Goal: Check status: Check status

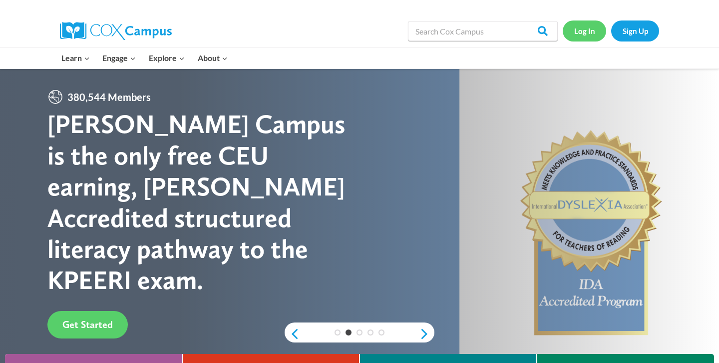
click at [585, 33] on link "Log In" at bounding box center [584, 30] width 43 height 20
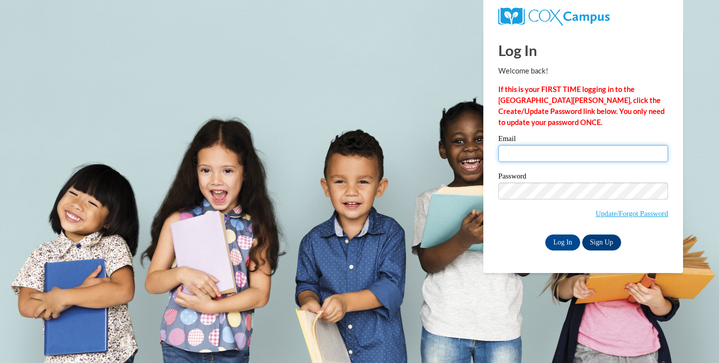
type input "adill1@daltonstate.edu"
click at [553, 158] on input "adill1@daltonstate.edu" at bounding box center [584, 153] width 170 height 17
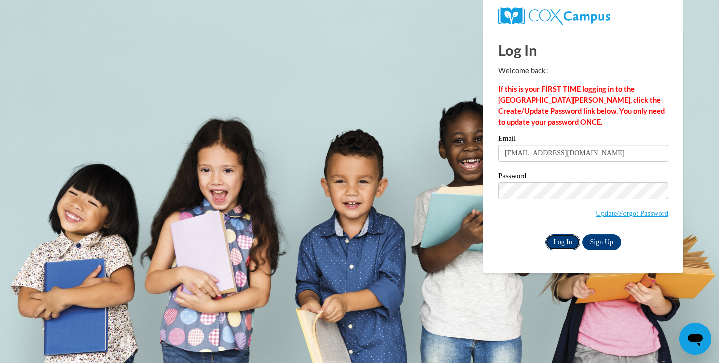
click at [559, 235] on input "Log In" at bounding box center [563, 242] width 35 height 16
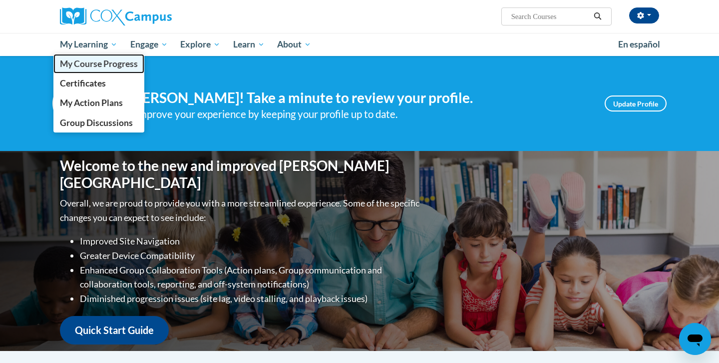
click at [110, 64] on span "My Course Progress" at bounding box center [99, 63] width 78 height 10
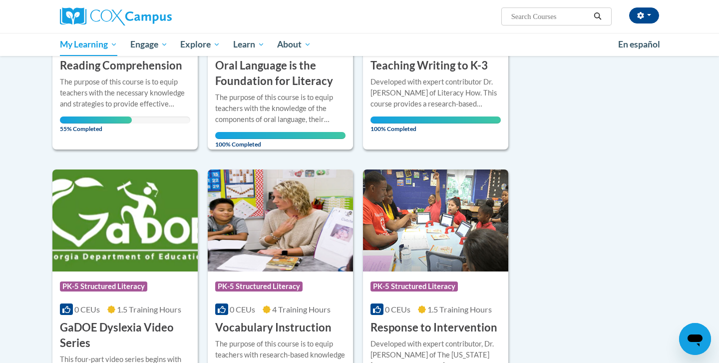
scroll to position [276, 0]
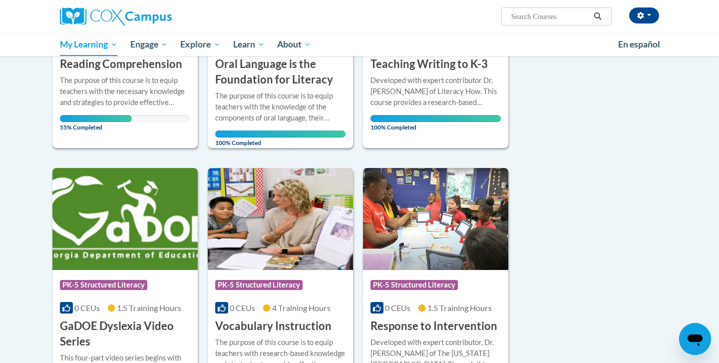
click at [119, 85] on div "The purpose of this course is to equip teachers with the necessary knowledge an…" at bounding box center [125, 91] width 130 height 33
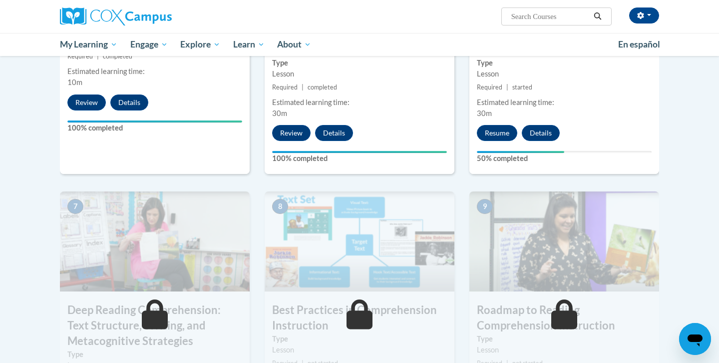
scroll to position [515, 0]
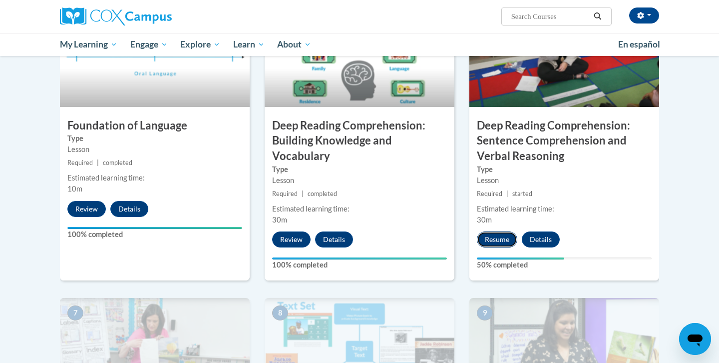
click at [501, 238] on button "Resume" at bounding box center [497, 239] width 40 height 16
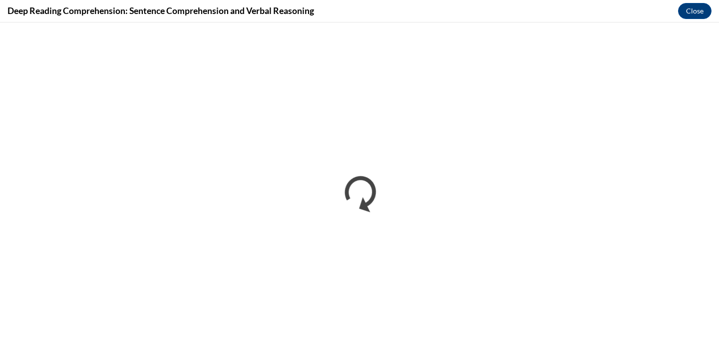
scroll to position [0, 0]
